Goal: Find specific page/section: Find specific page/section

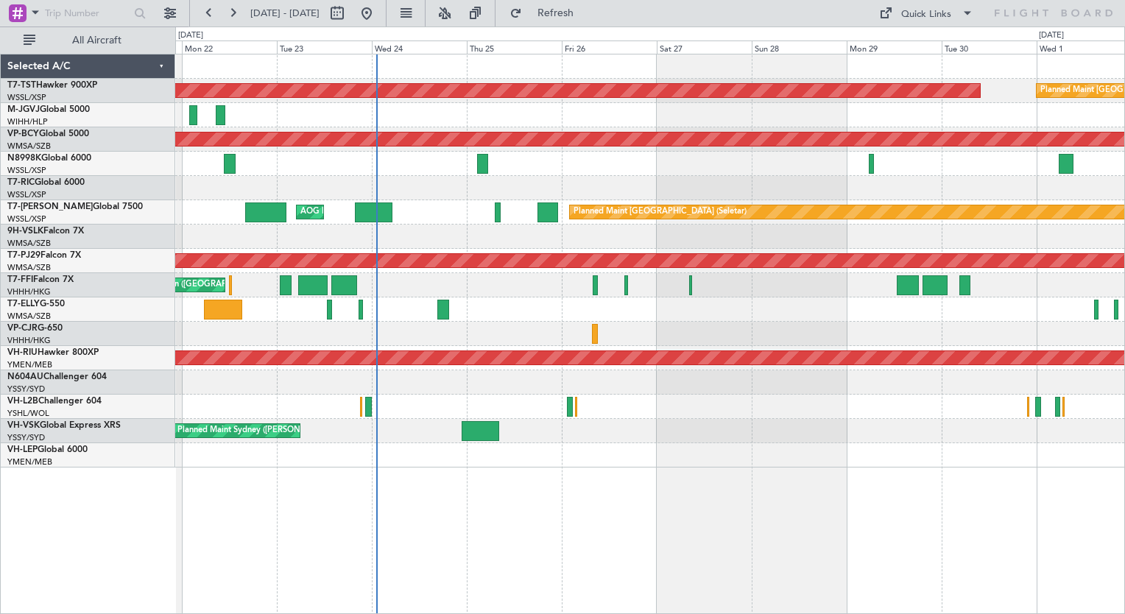
click at [397, 462] on div "Planned Maint Singapore (Seletar) Planned Maint Singapore (Seletar) Unplanned M…" at bounding box center [650, 334] width 950 height 560
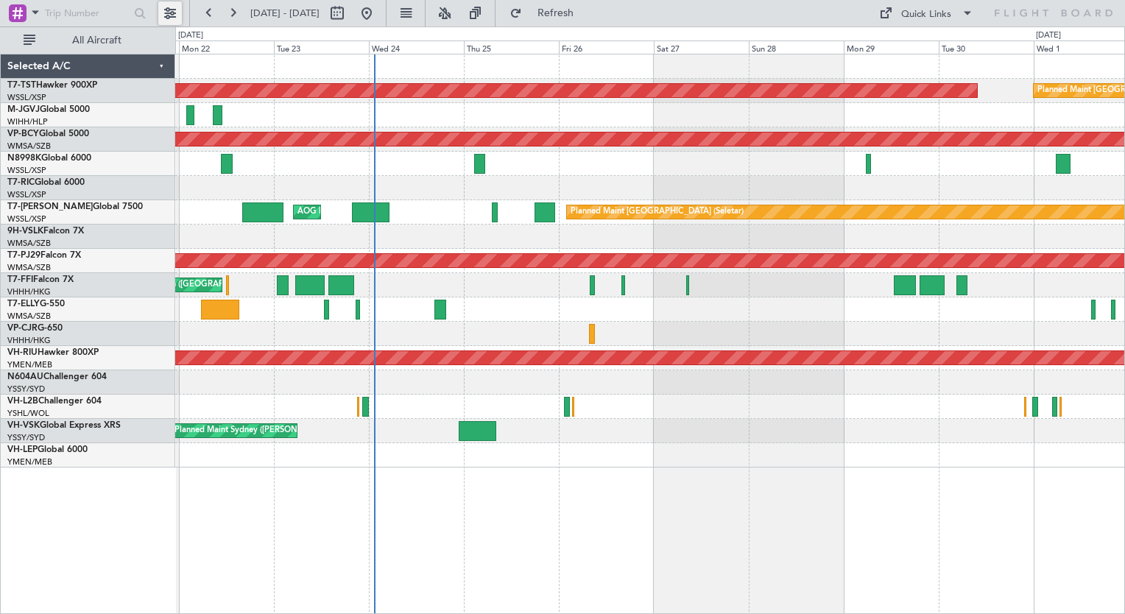
click at [175, 12] on button at bounding box center [170, 13] width 24 height 24
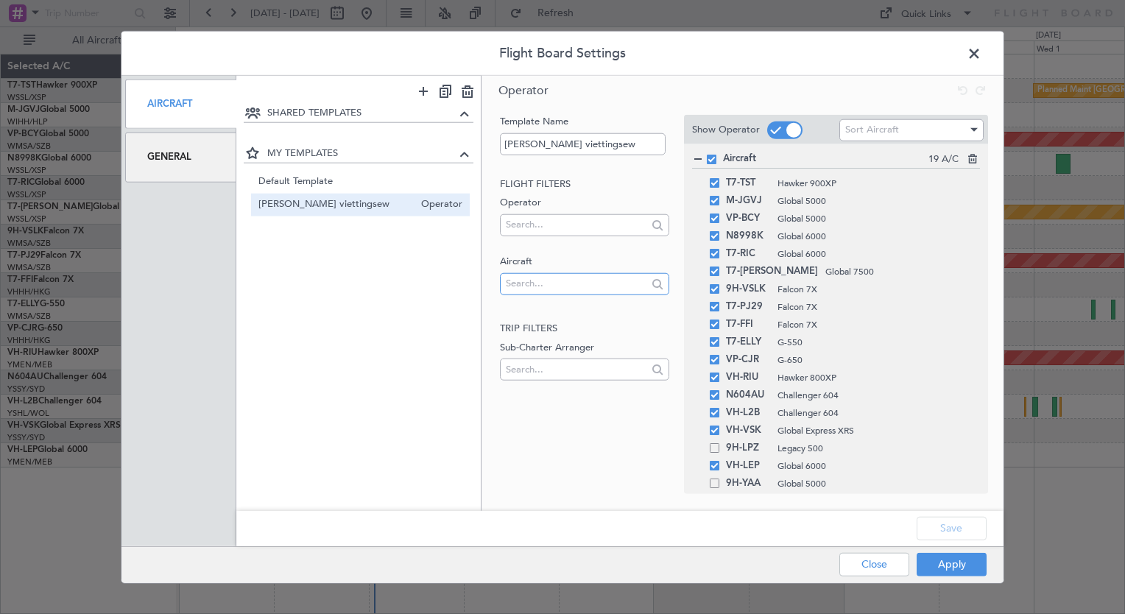
click at [545, 285] on input "text" at bounding box center [576, 283] width 141 height 22
type input "g"
type input "t7-"
click at [981, 62] on span at bounding box center [981, 57] width 0 height 29
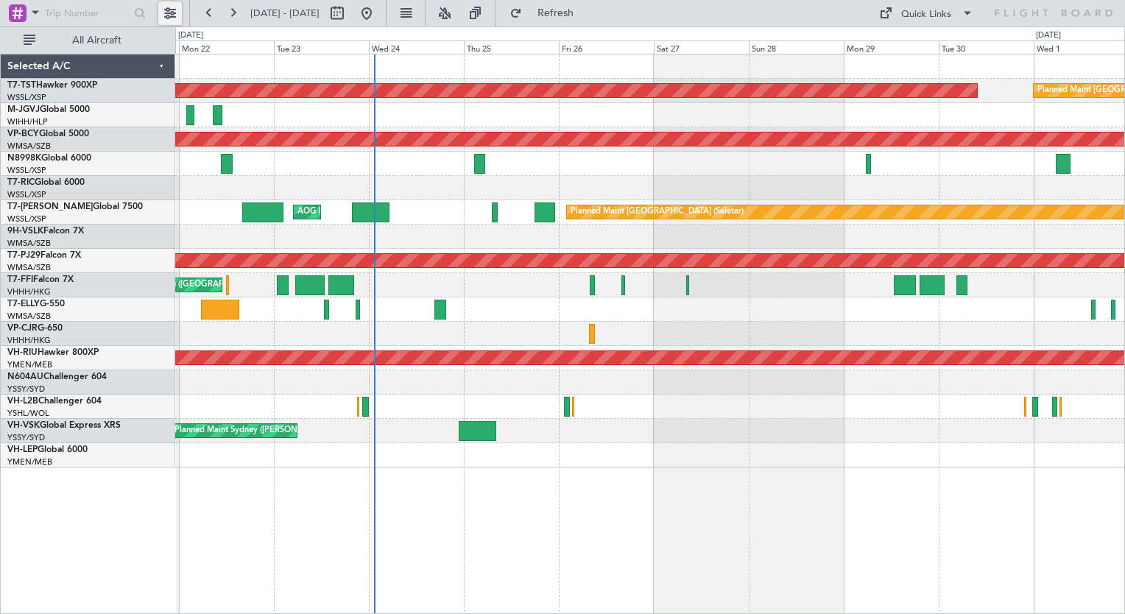
click at [168, 13] on button at bounding box center [170, 13] width 24 height 24
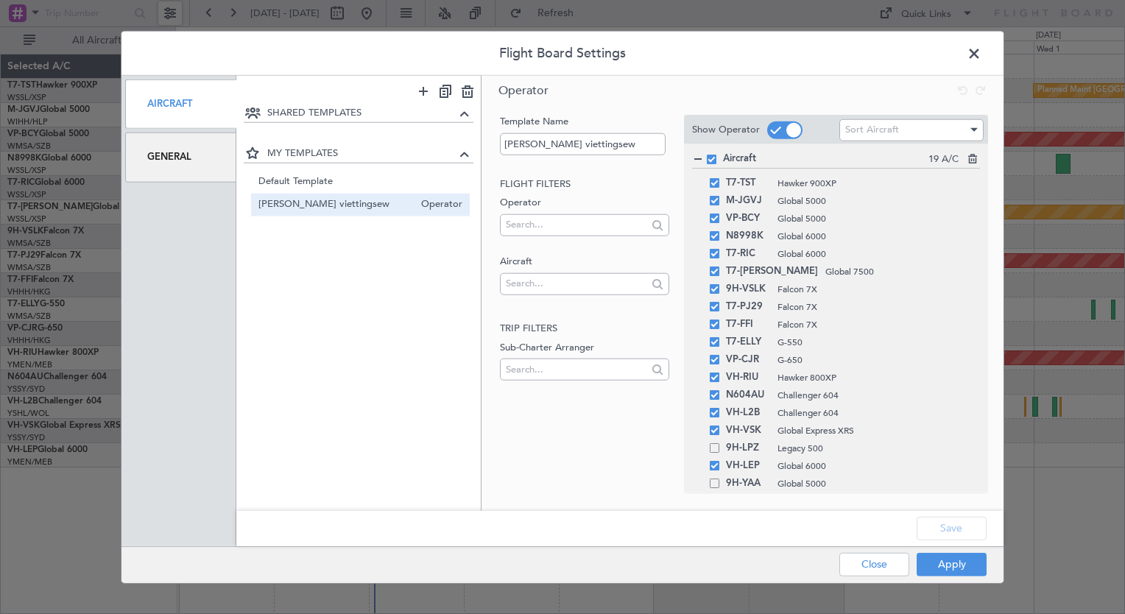
scroll to position [24, 0]
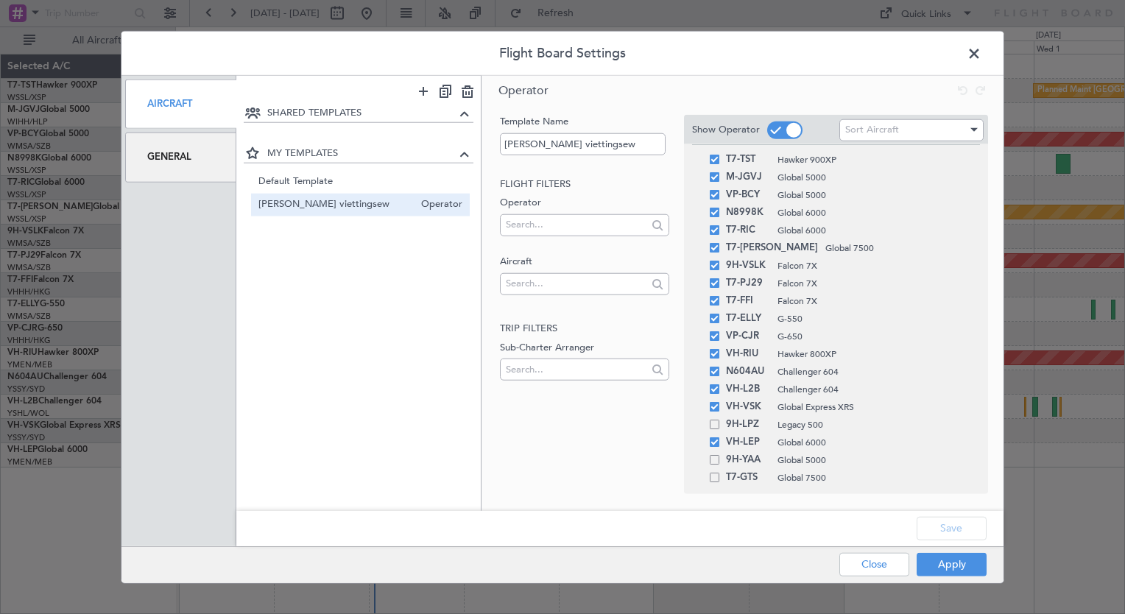
click at [717, 481] on span at bounding box center [715, 478] width 10 height 10
click at [720, 473] on input "checkbox" at bounding box center [720, 473] width 0 height 0
click at [946, 566] on button "Apply" at bounding box center [951, 564] width 70 height 24
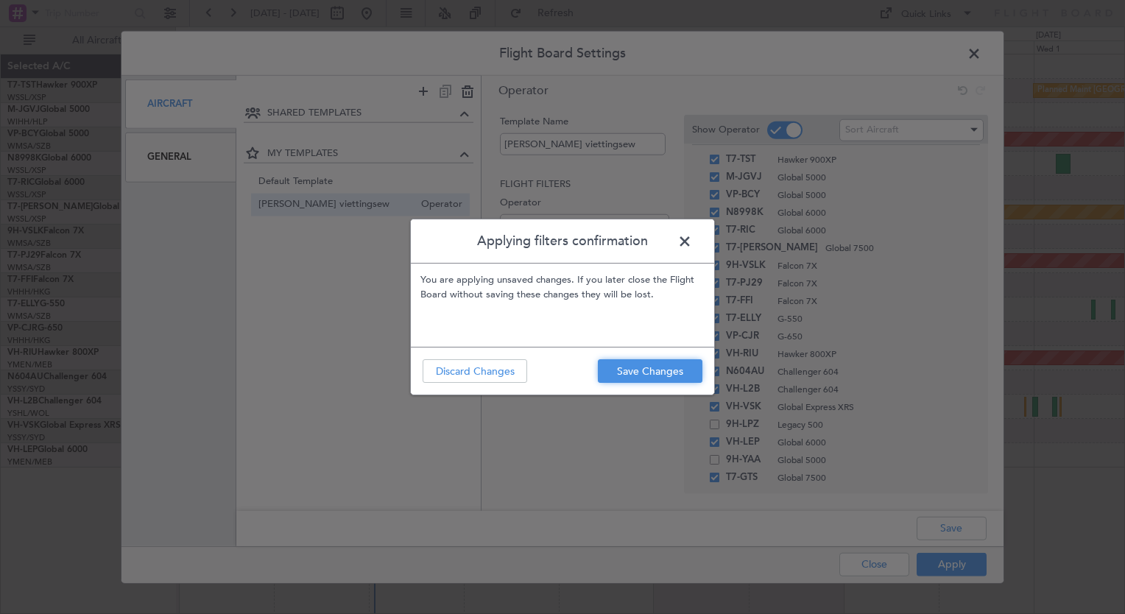
click at [648, 375] on button "Save Changes" at bounding box center [650, 371] width 105 height 24
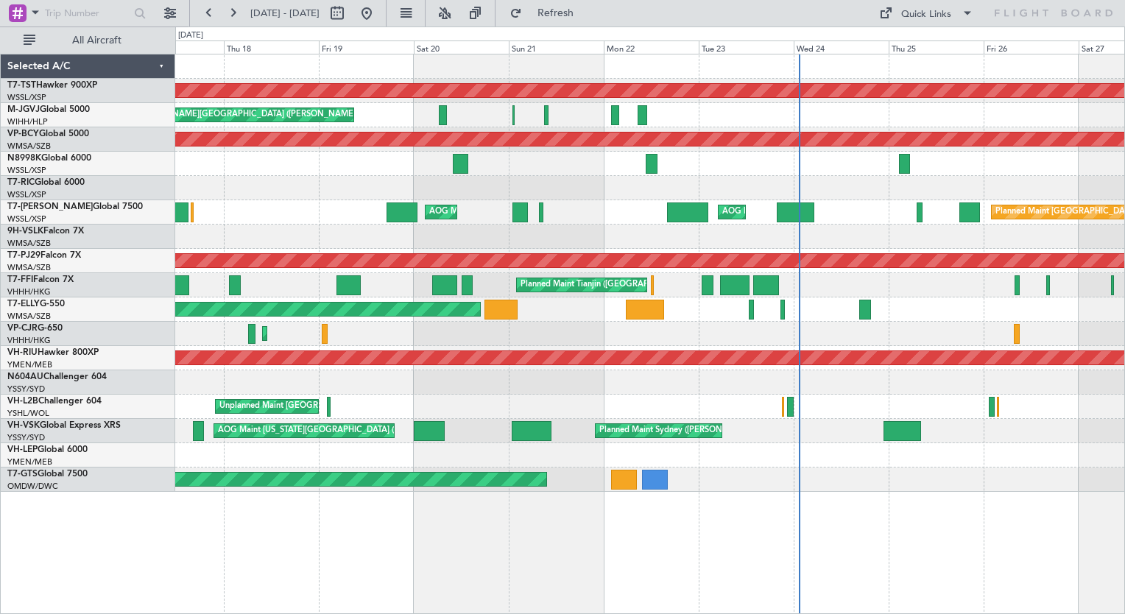
click at [618, 593] on div "Planned Maint Singapore (Seletar) Planned Maint Singapore (Seletar) MEL Jakarta…" at bounding box center [650, 334] width 950 height 560
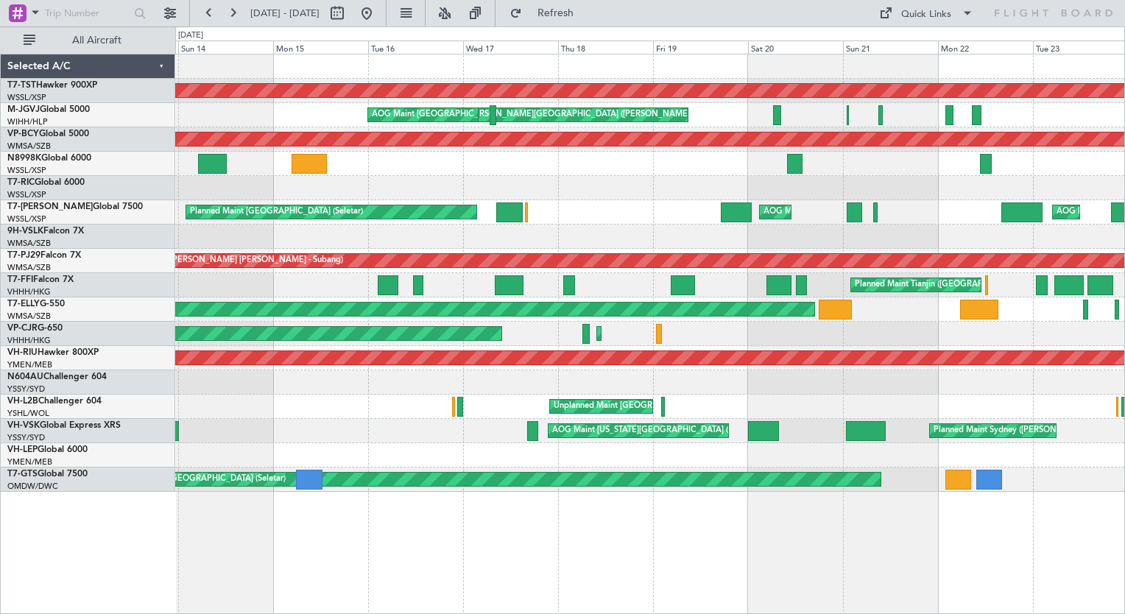
click at [721, 539] on div "Planned Maint Singapore (Seletar) Planned Maint Singapore (Seletar) MEL Jakarta…" at bounding box center [650, 334] width 950 height 560
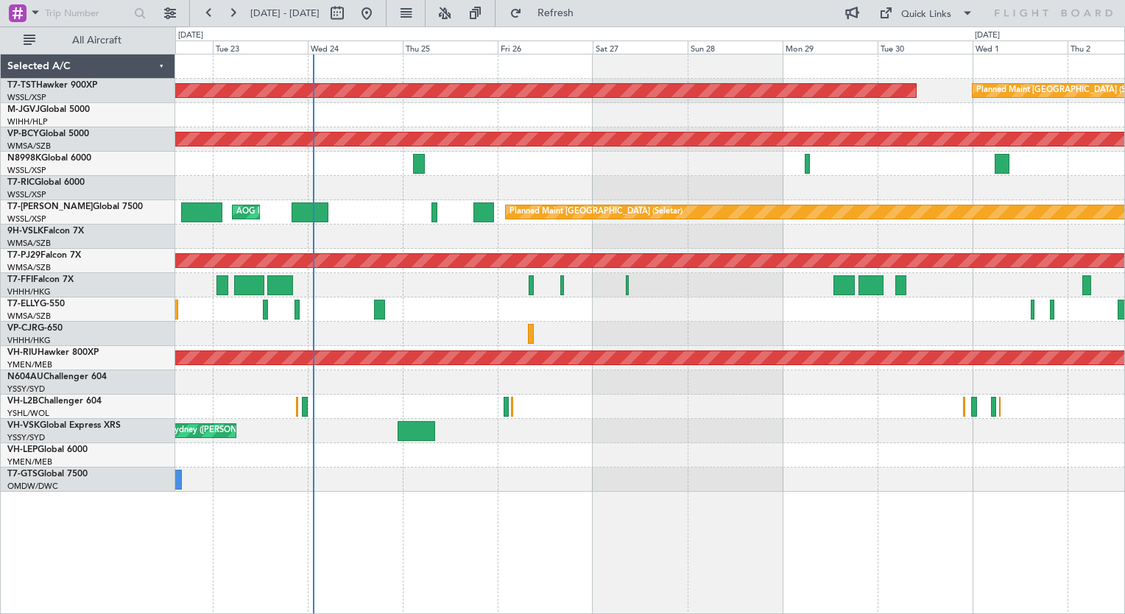
click at [554, 516] on div "Planned Maint Singapore (Seletar) Planned Maint Singapore (Seletar) Unplanned M…" at bounding box center [650, 334] width 950 height 560
